Goal: Navigation & Orientation: Find specific page/section

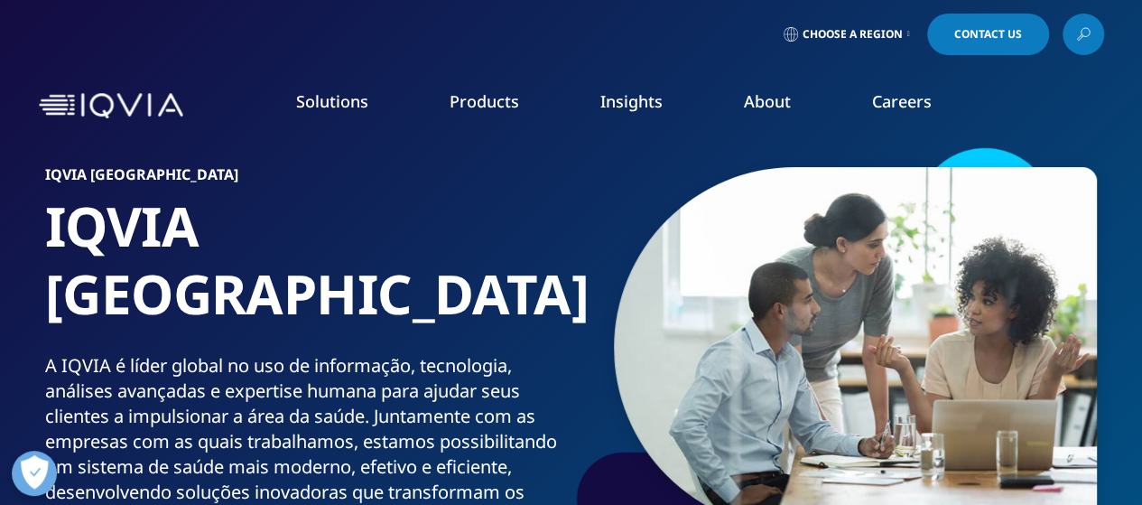
click at [902, 34] on link "Choose a Region" at bounding box center [847, 35] width 134 height 42
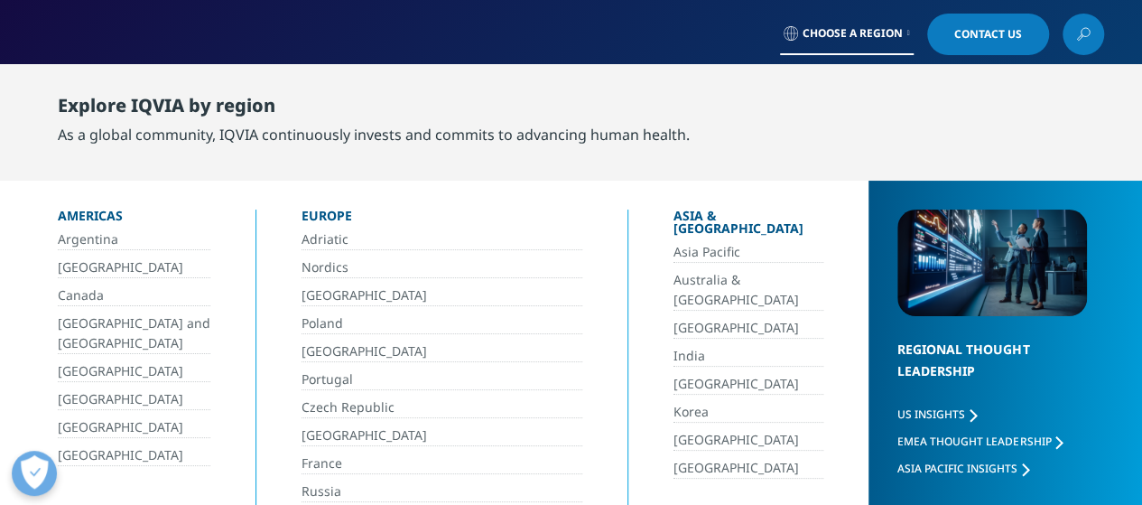
click at [83, 266] on link "[GEOGRAPHIC_DATA]" at bounding box center [134, 267] width 153 height 21
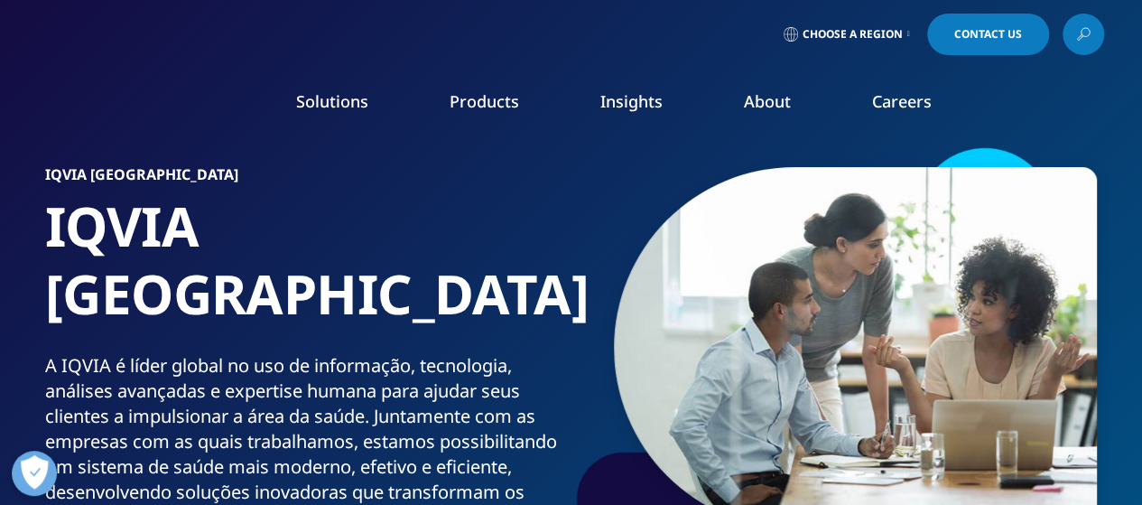
click at [380, 30] on div "Choose a Region Contact Us" at bounding box center [572, 35] width 1066 height 42
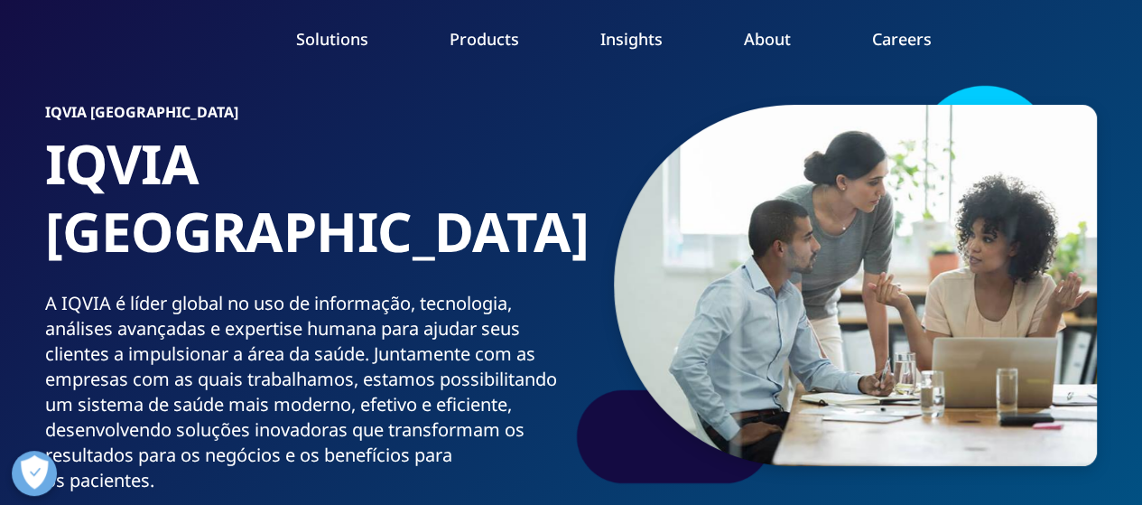
scroll to position [72, 0]
